Goal: Use online tool/utility: Utilize a website feature to perform a specific function

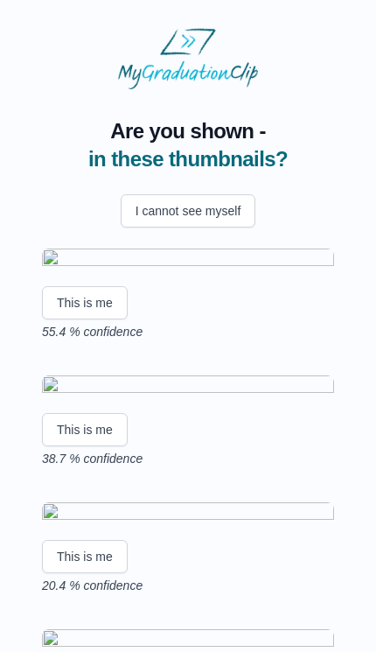
click at [214, 272] on img at bounding box center [188, 261] width 292 height 24
click at [108, 319] on button "This is me" at bounding box center [85, 302] width 86 height 33
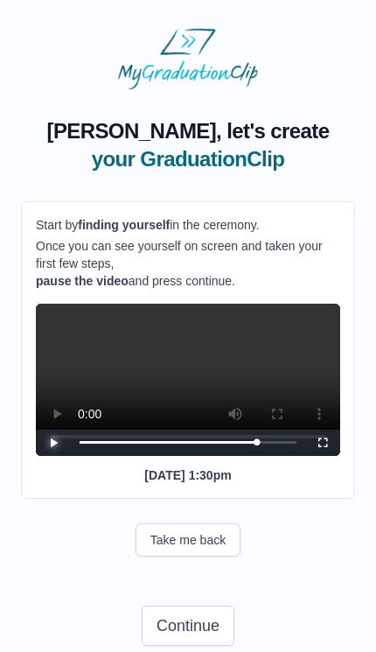
scroll to position [52, 0]
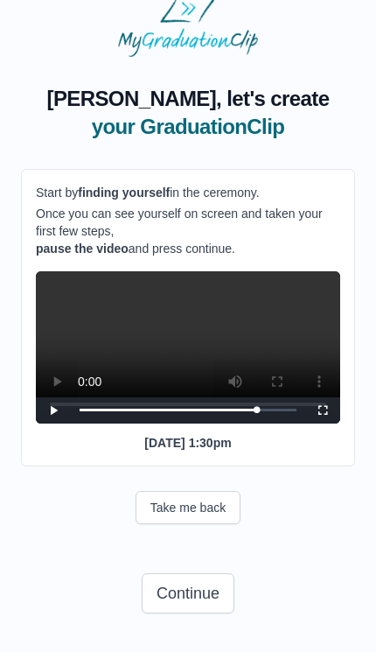
click at [159, 600] on button "Continue" at bounding box center [188, 593] width 93 height 40
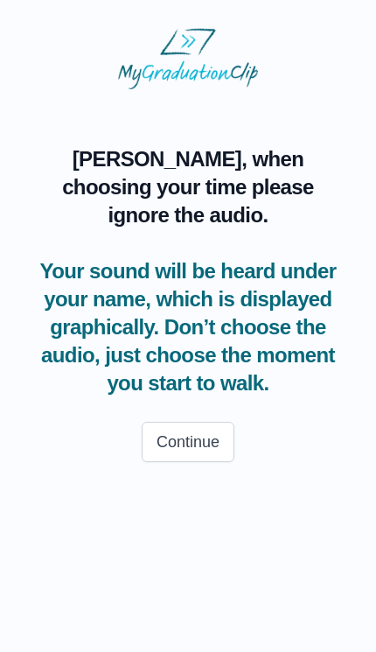
scroll to position [0, 0]
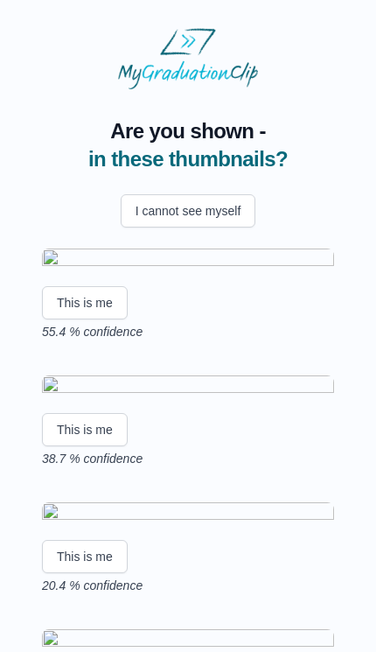
click at [93, 319] on button "This is me" at bounding box center [85, 302] width 86 height 33
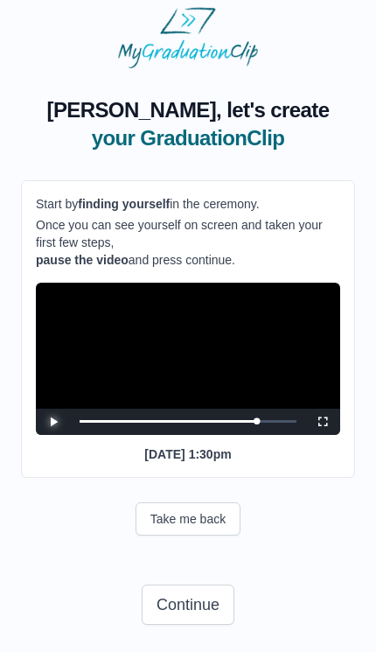
scroll to position [52, 0]
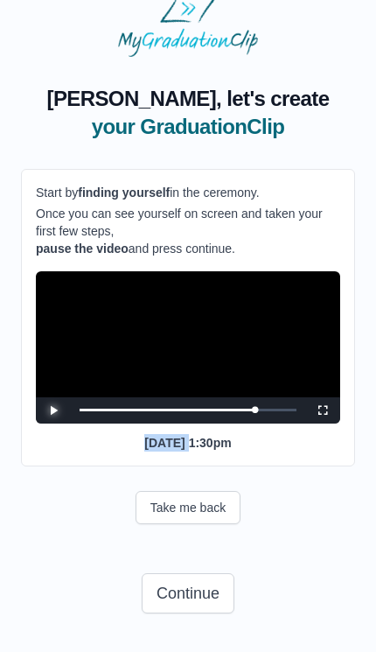
click at [296, 508] on div "Take me back" at bounding box center [188, 507] width 334 height 33
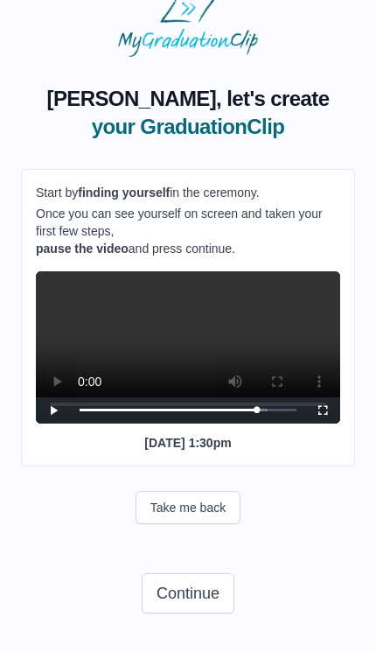
click at [210, 592] on button "Continue" at bounding box center [188, 593] width 93 height 40
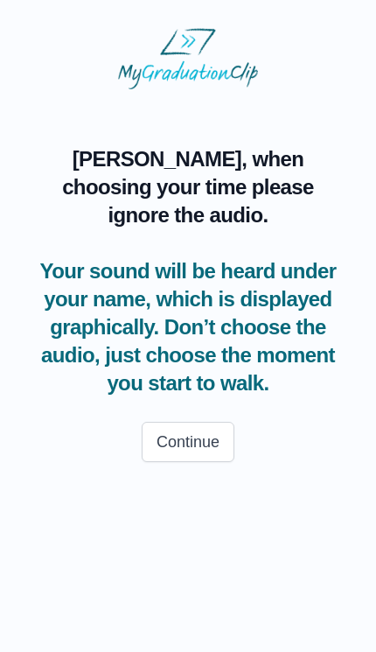
scroll to position [0, 0]
click at [235, 422] on button "Continue" at bounding box center [188, 442] width 93 height 40
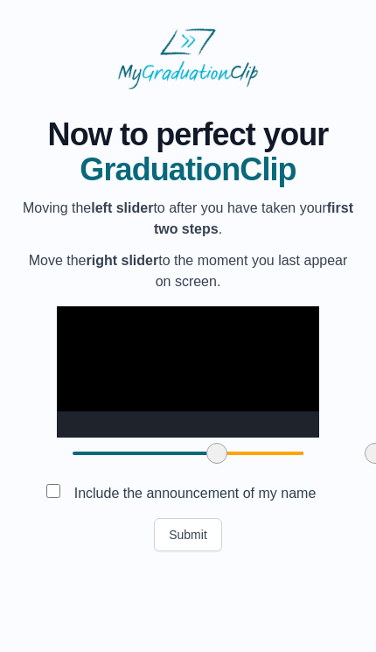
click at [18, 579] on html "**********" at bounding box center [188, 289] width 376 height 579
